Goal: Submit feedback/report problem

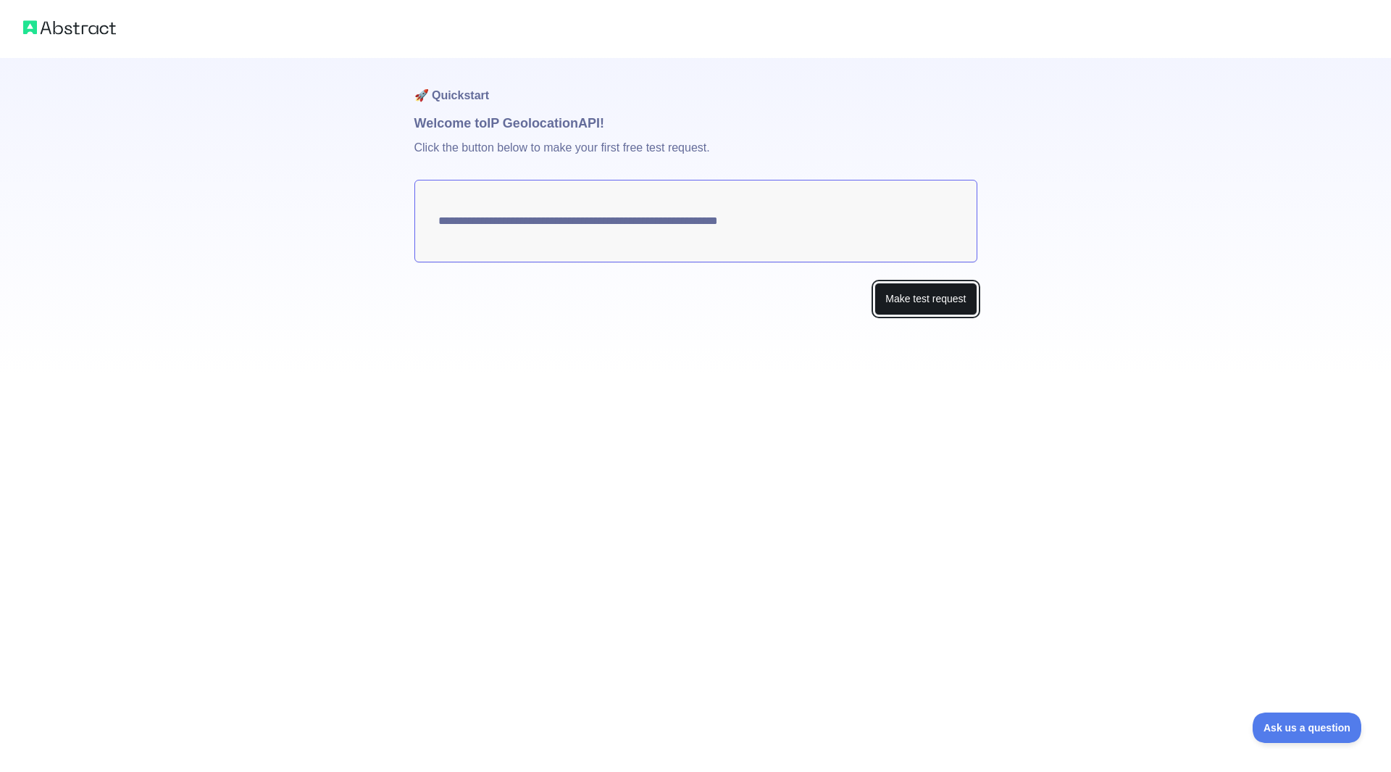
click at [921, 301] on button "Make test request" at bounding box center [925, 299] width 102 height 33
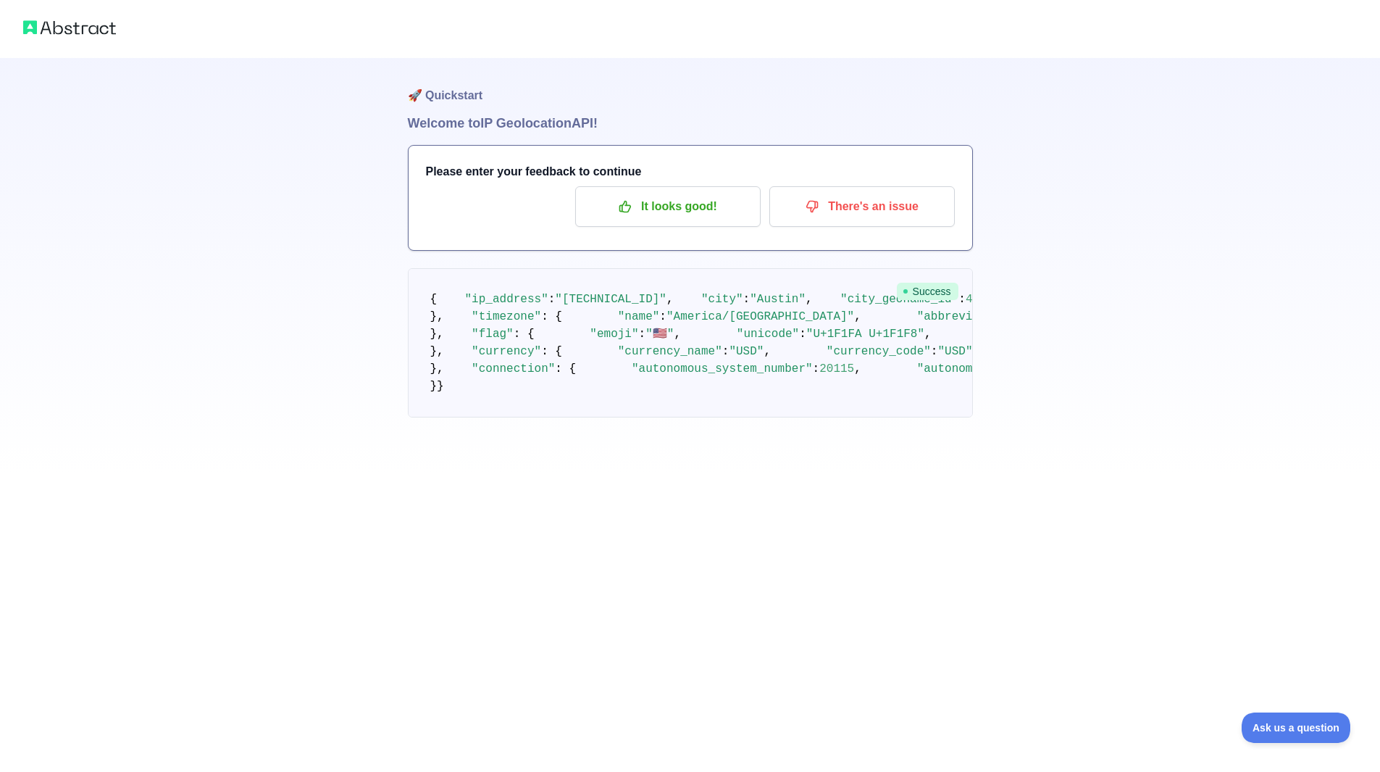
drag, startPoint x: 769, startPoint y: 468, endPoint x: 778, endPoint y: 316, distance: 152.4
click at [874, 203] on p "There's an issue" at bounding box center [862, 206] width 164 height 25
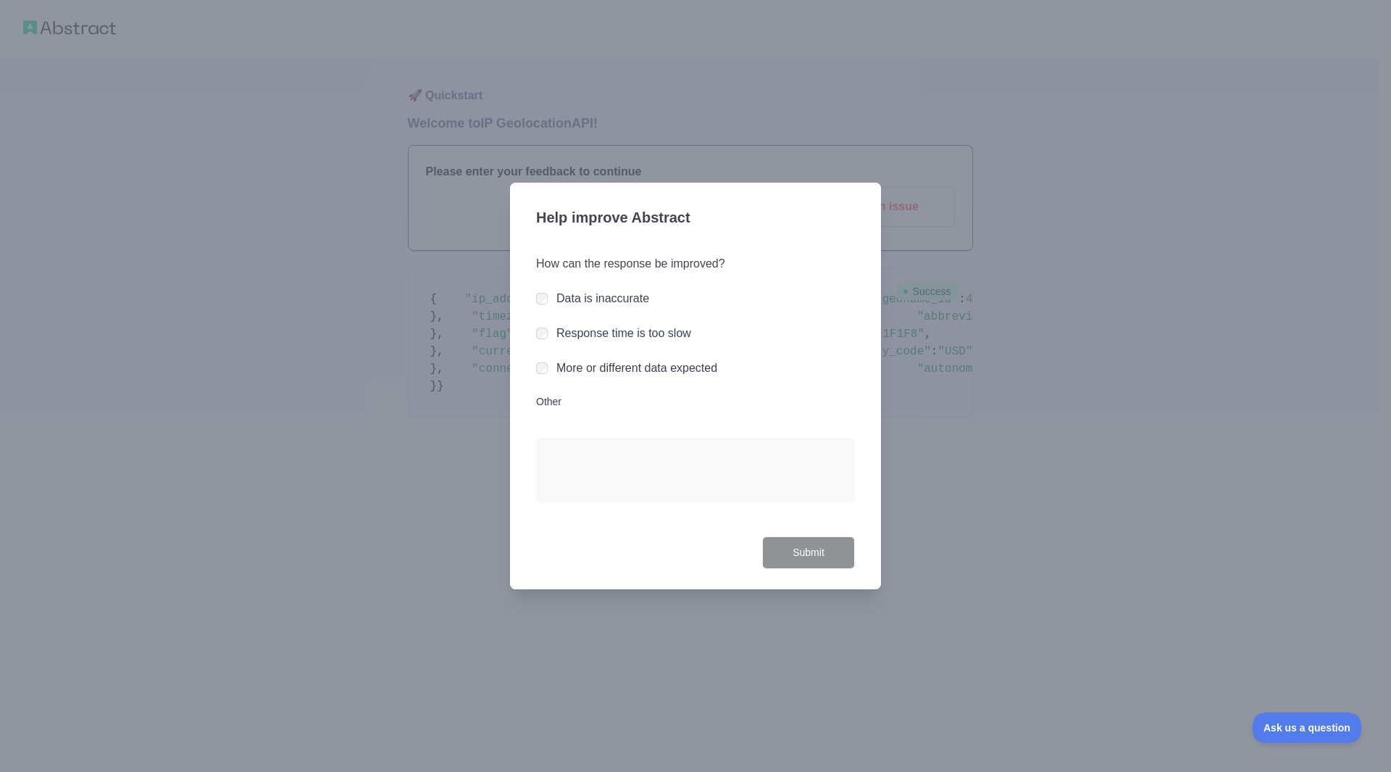
click at [632, 296] on label "Data is inaccurate" at bounding box center [602, 298] width 93 height 12
click at [641, 464] on textarea "Other" at bounding box center [695, 470] width 319 height 64
type textarea "*******"
click at [787, 556] on button "Submit" at bounding box center [808, 552] width 93 height 33
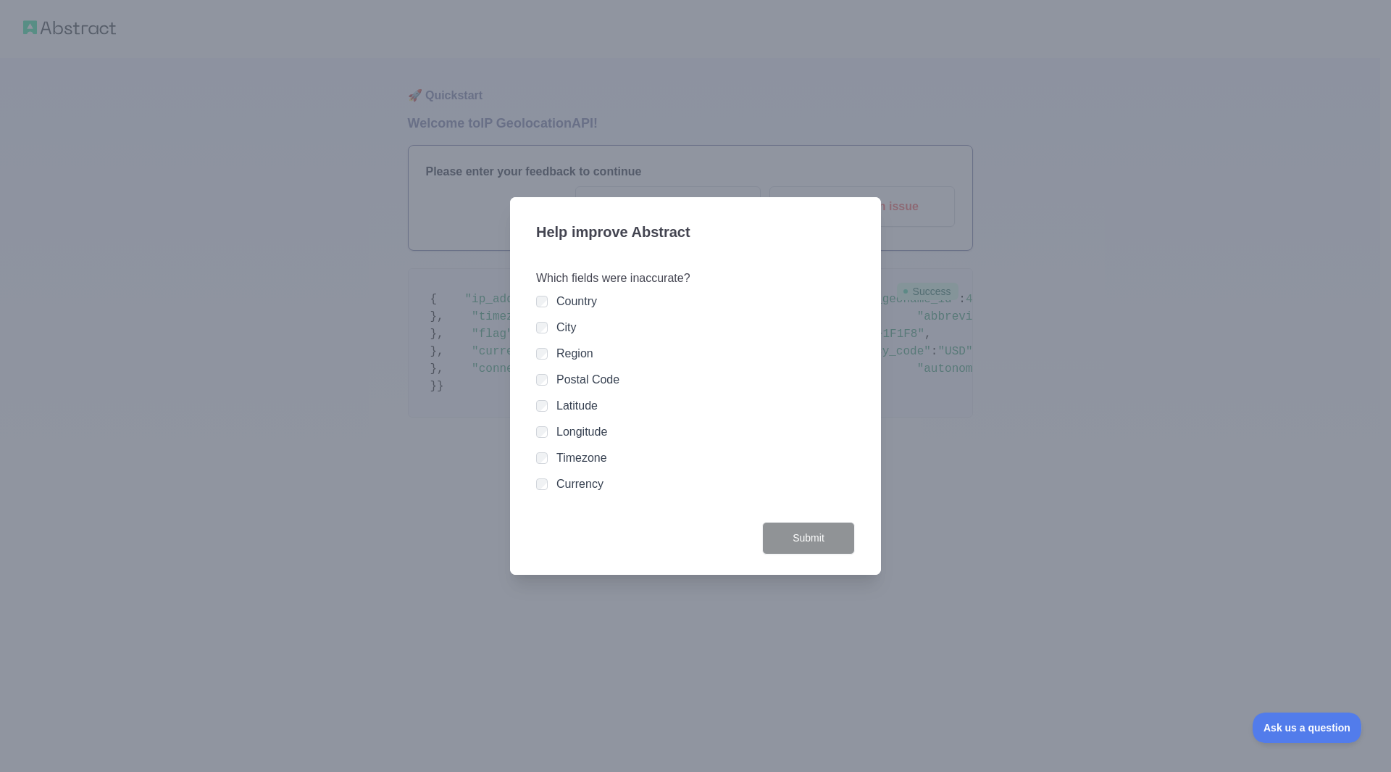
click at [586, 371] on div "Postal Code" at bounding box center [587, 379] width 63 height 17
click at [590, 380] on label "Postal Code" at bounding box center [587, 379] width 63 height 12
click at [787, 536] on button "Submit" at bounding box center [808, 538] width 93 height 33
